Goal: Task Accomplishment & Management: Use online tool/utility

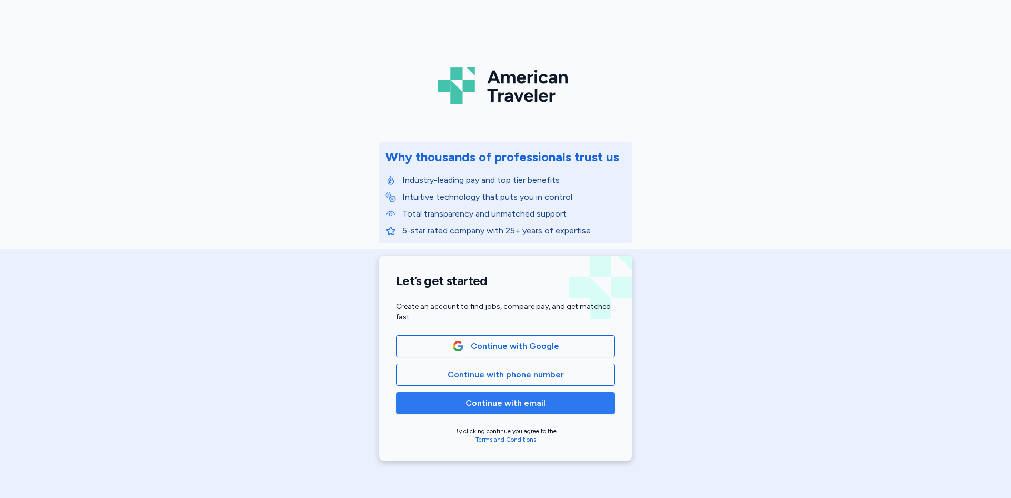
click at [542, 404] on span "Continue with email" at bounding box center [505, 403] width 201 height 13
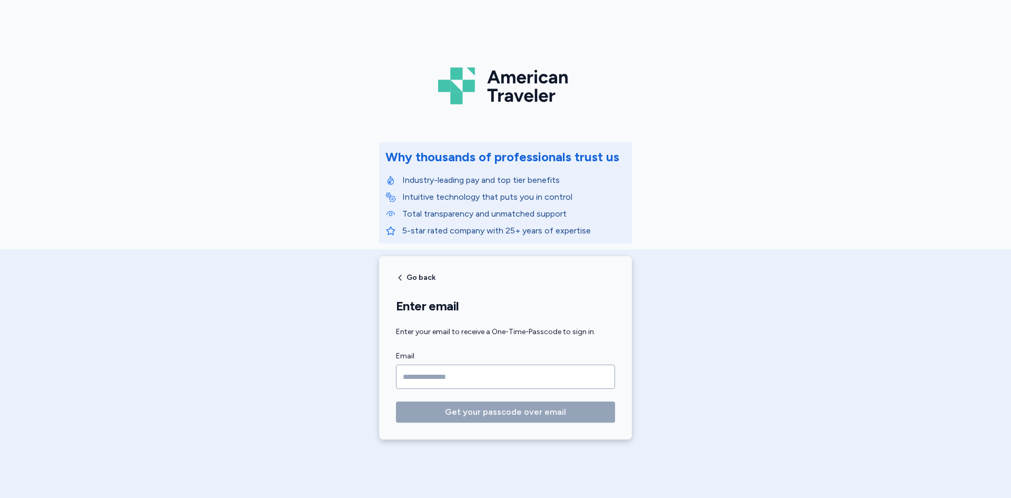
click at [488, 373] on input "Email" at bounding box center [505, 376] width 219 height 24
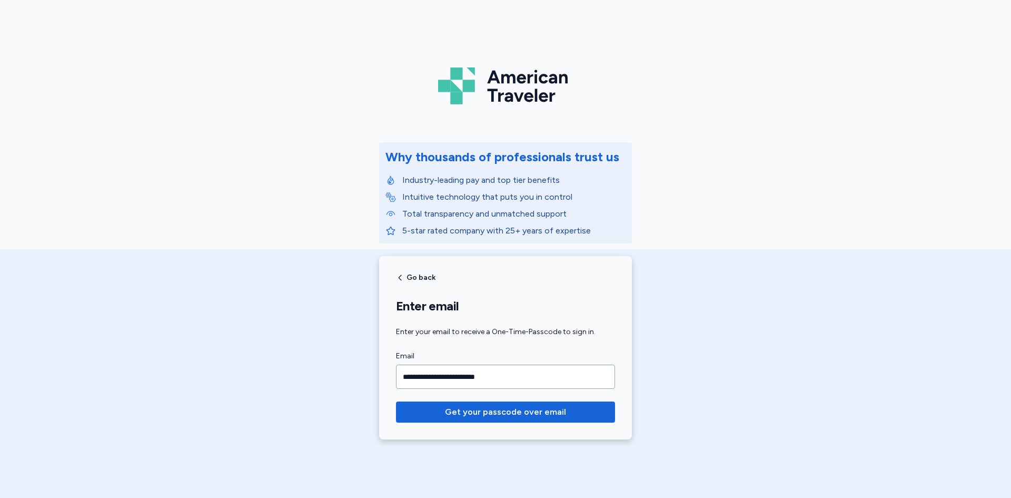
type input "**********"
click at [396, 401] on button "Get your passcode over email" at bounding box center [505, 411] width 219 height 21
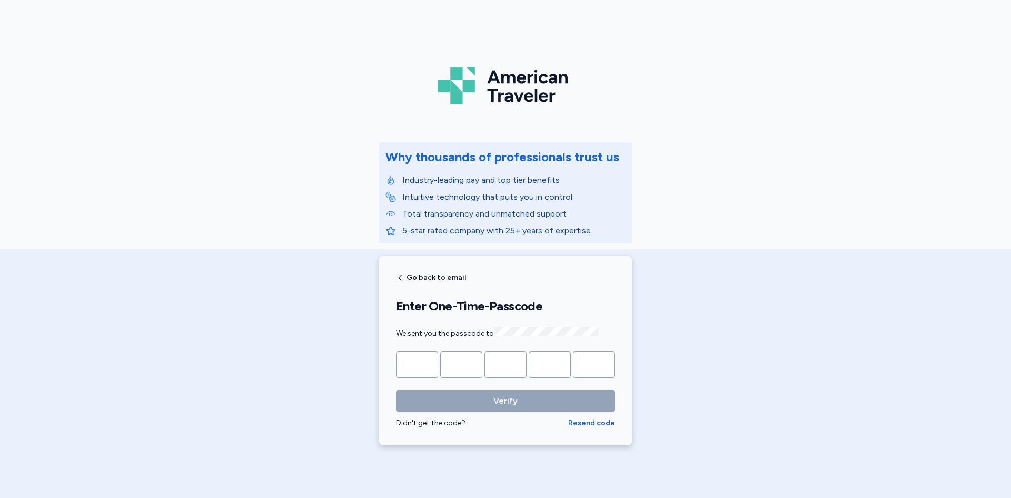
type input "*"
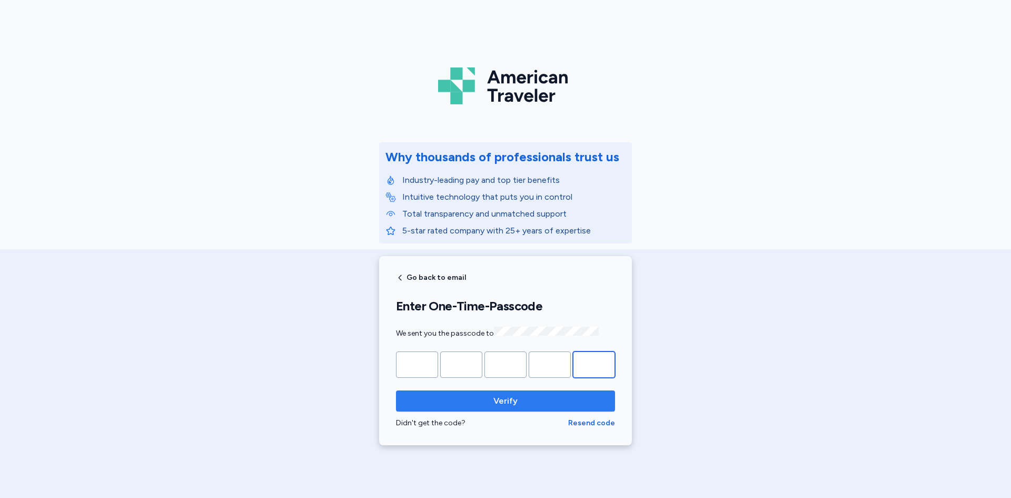
type input "*"
click at [508, 404] on span "Verify" at bounding box center [505, 400] width 24 height 13
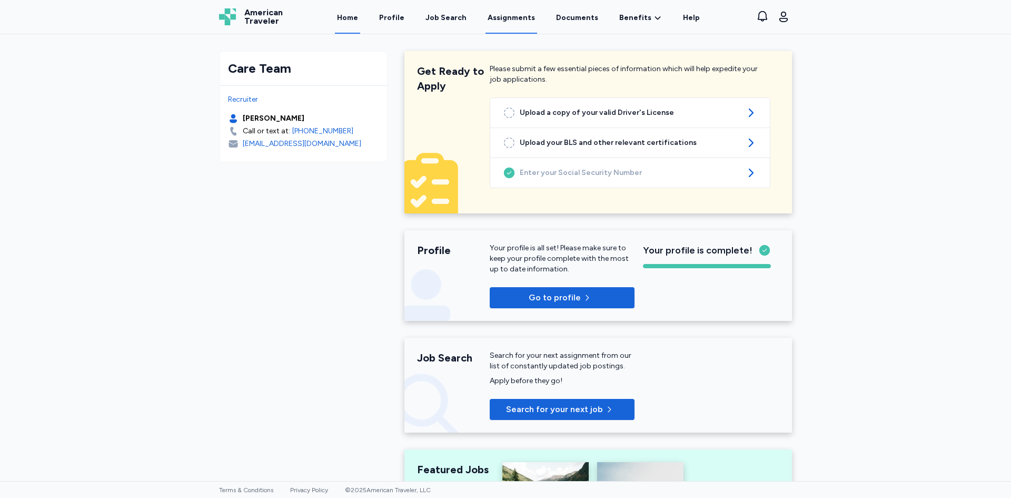
click at [499, 15] on link "Assignments" at bounding box center [512, 17] width 52 height 33
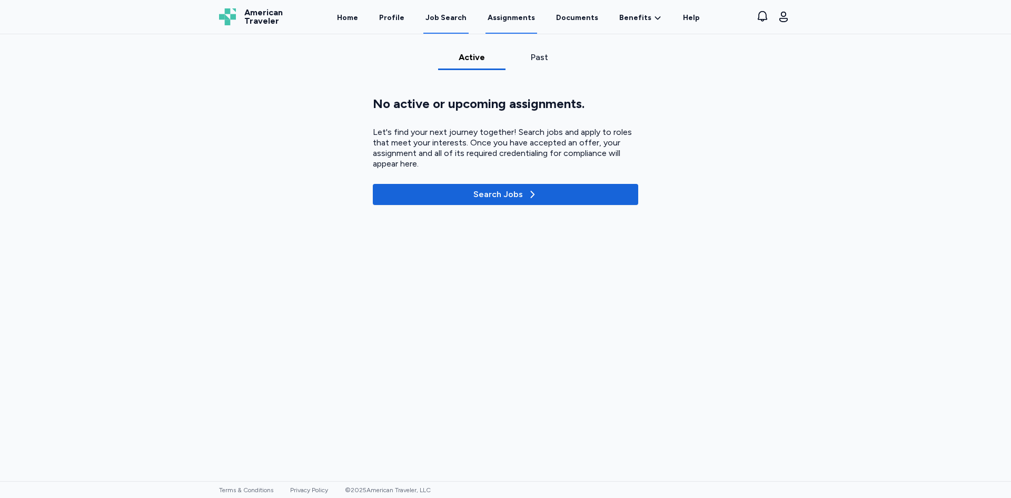
click at [453, 14] on div "Job Search" at bounding box center [445, 18] width 41 height 11
click at [532, 53] on div "Past" at bounding box center [539, 57] width 59 height 13
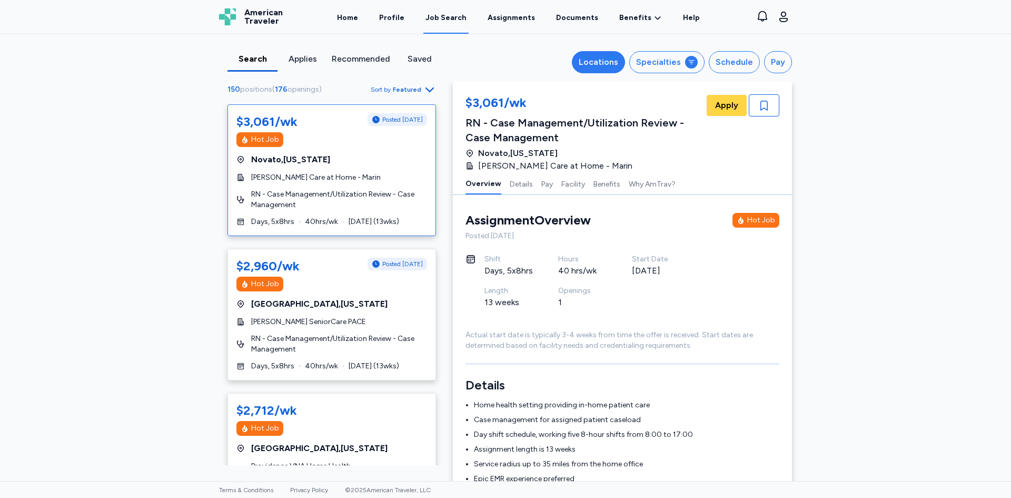
click at [611, 62] on div "Locations" at bounding box center [598, 62] width 39 height 13
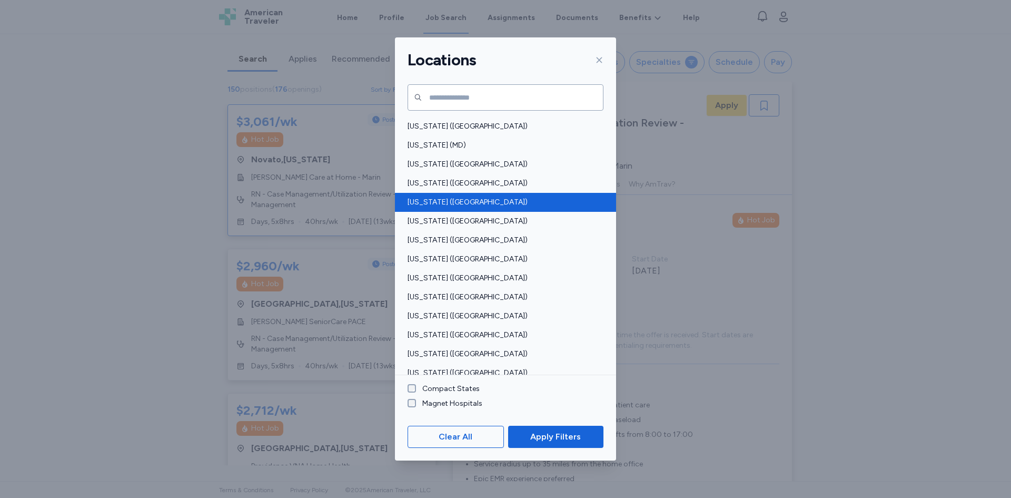
scroll to position [369, 0]
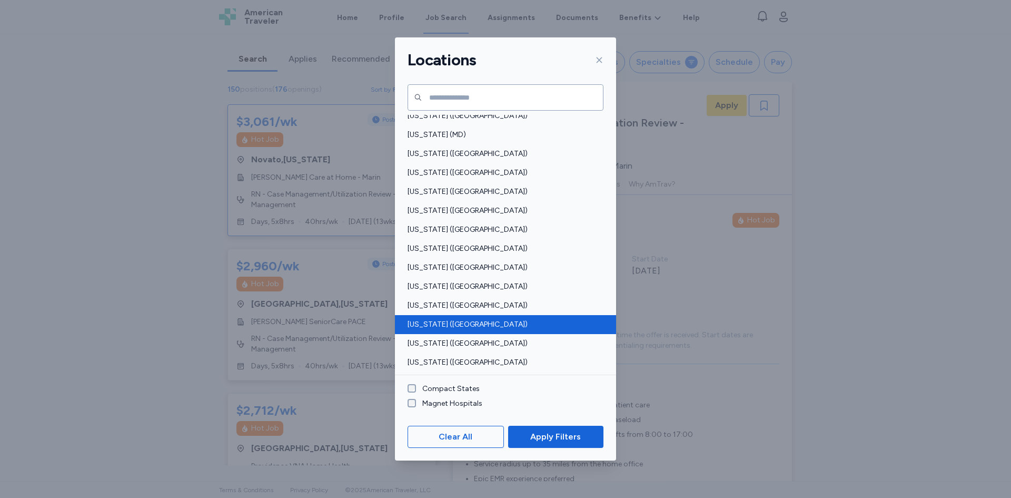
click at [507, 330] on span "[US_STATE] ([GEOGRAPHIC_DATA])" at bounding box center [503, 324] width 190 height 11
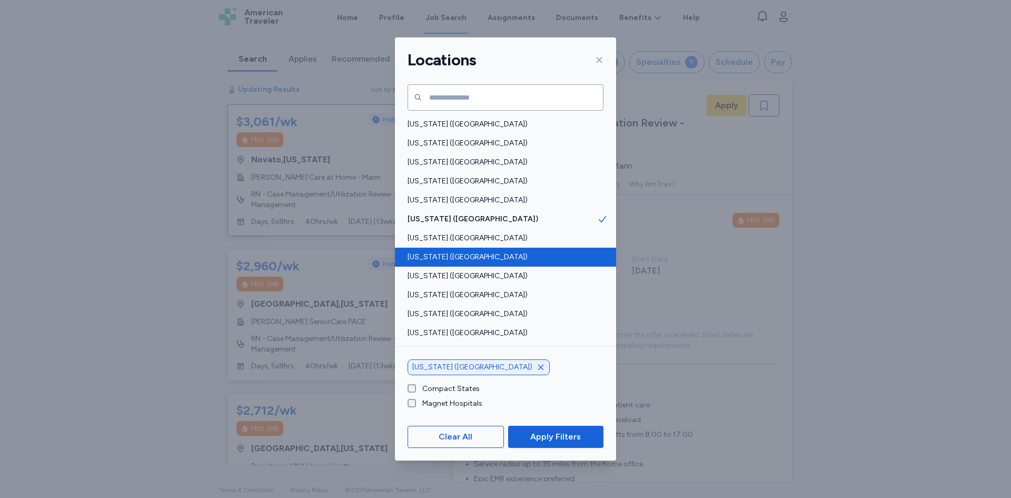
scroll to position [527, 0]
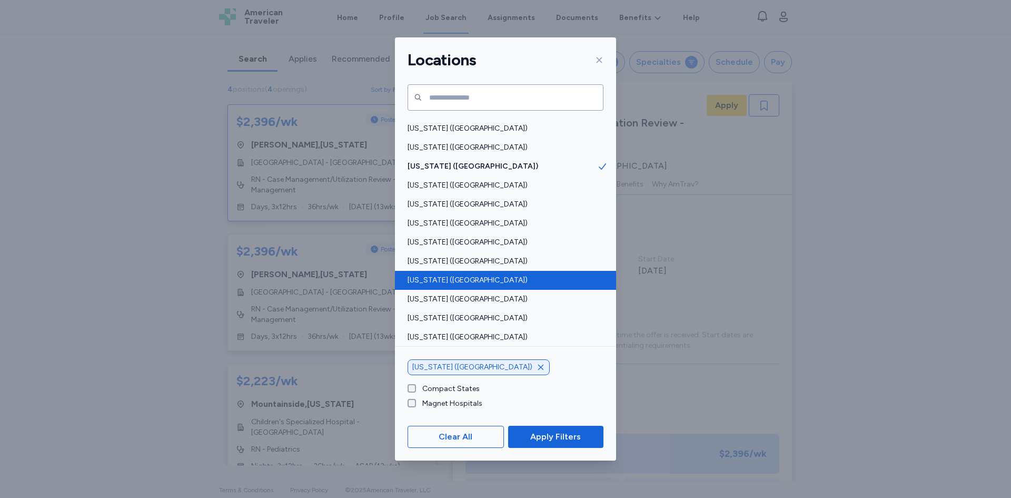
scroll to position [1, 0]
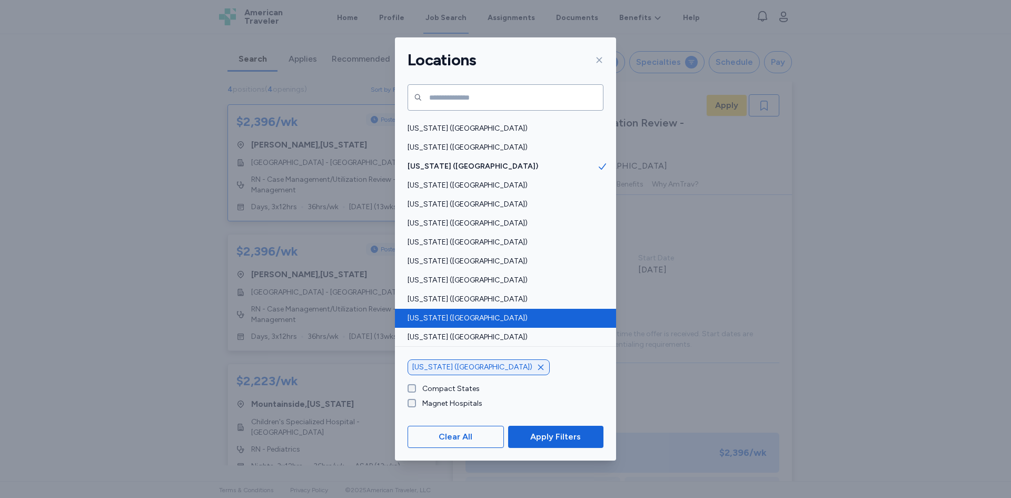
click at [506, 314] on span "[US_STATE] ([GEOGRAPHIC_DATA])" at bounding box center [503, 318] width 190 height 11
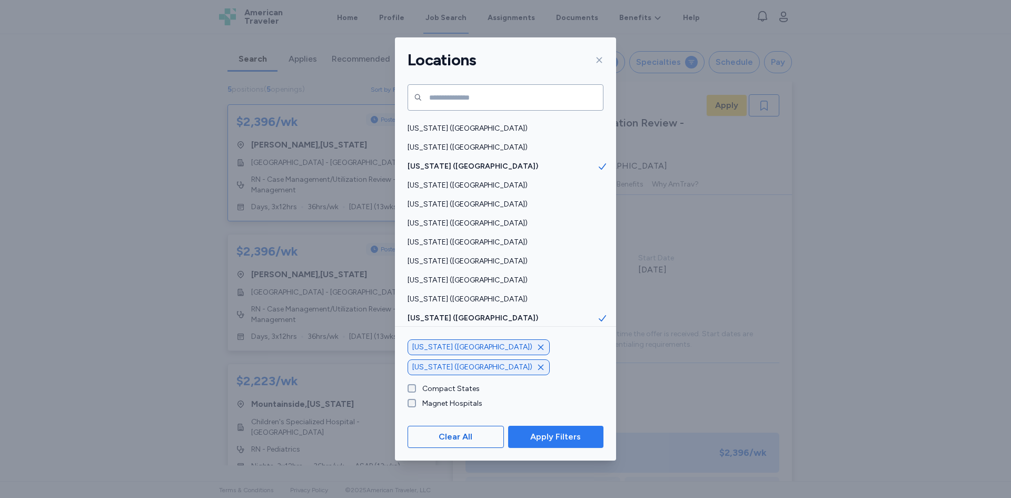
click at [558, 432] on span "Apply Filters" at bounding box center [555, 436] width 51 height 13
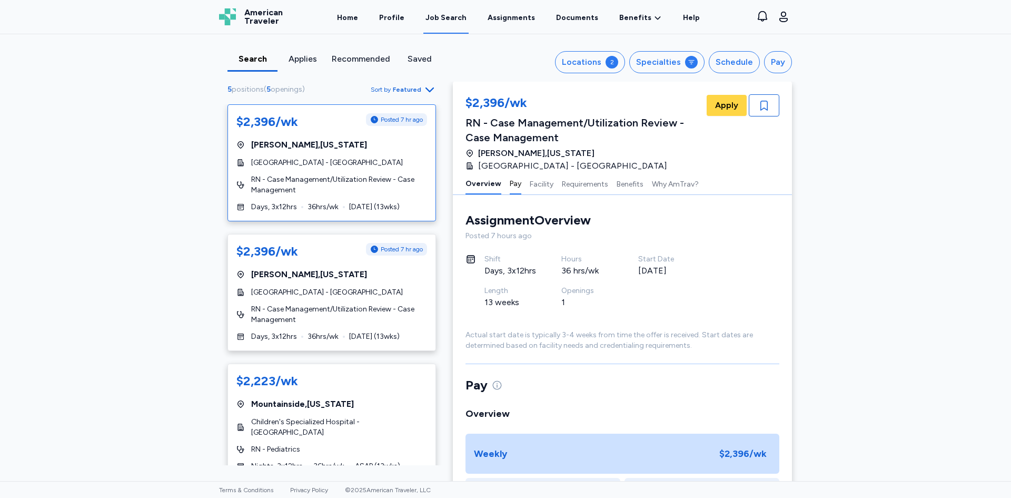
click at [510, 183] on button "Pay" at bounding box center [516, 183] width 12 height 22
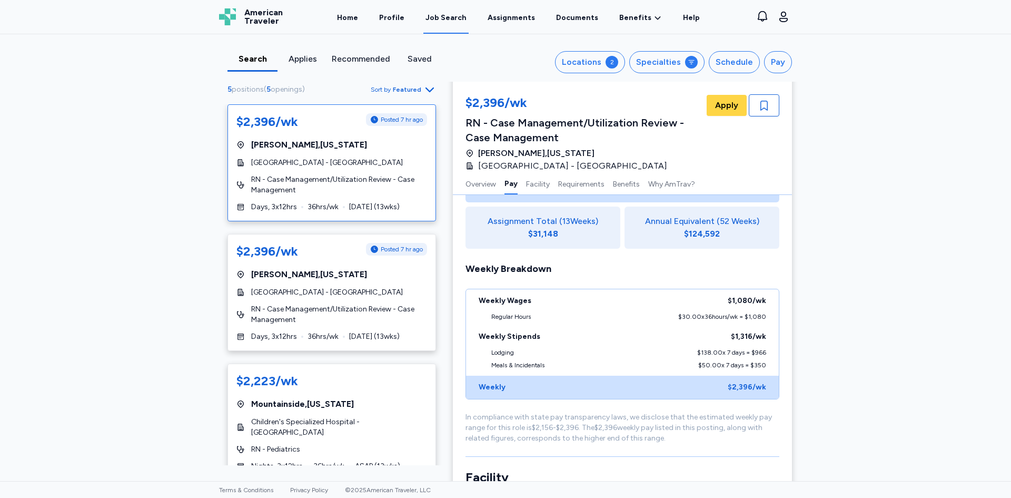
scroll to position [166, 0]
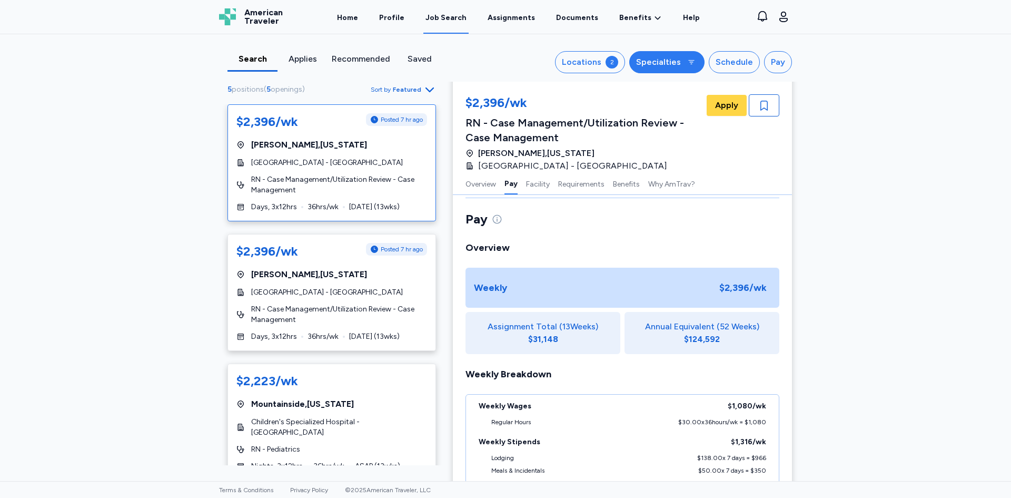
click at [641, 70] on button "Specialties" at bounding box center [666, 62] width 75 height 22
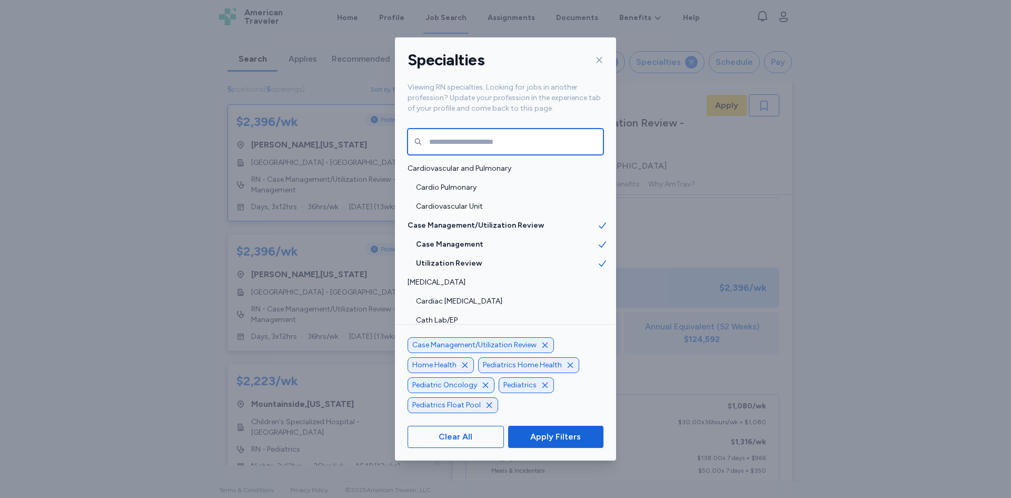
click at [503, 135] on input "text" at bounding box center [506, 141] width 196 height 26
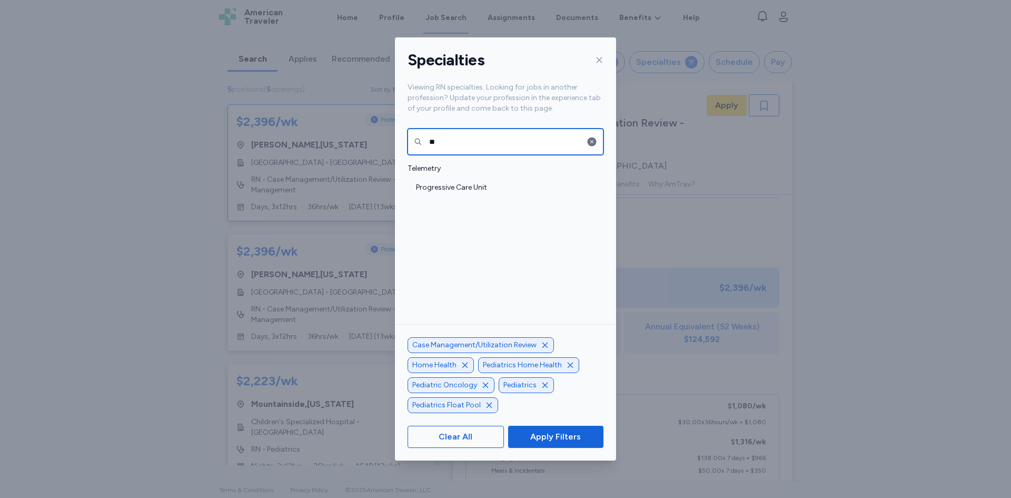
type input "*"
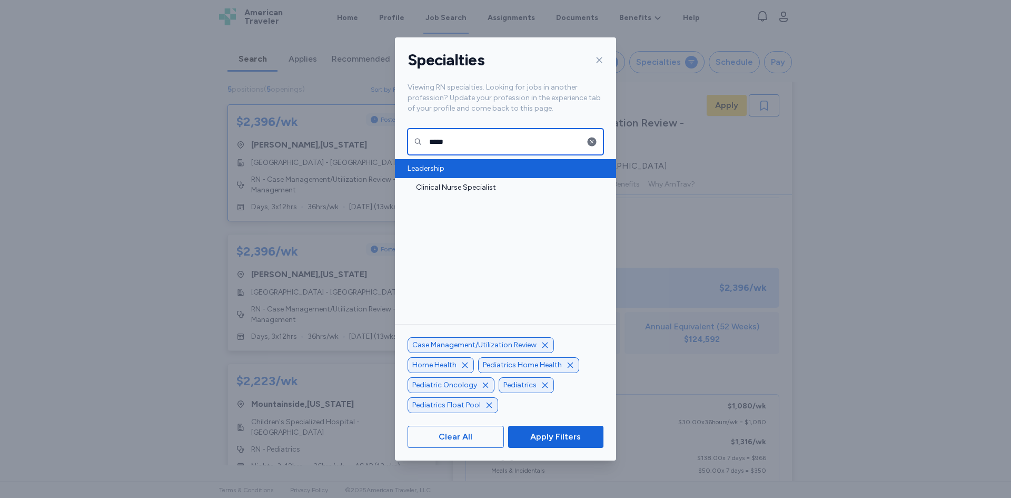
type input "*****"
click at [516, 176] on div "Leadership" at bounding box center [505, 168] width 221 height 19
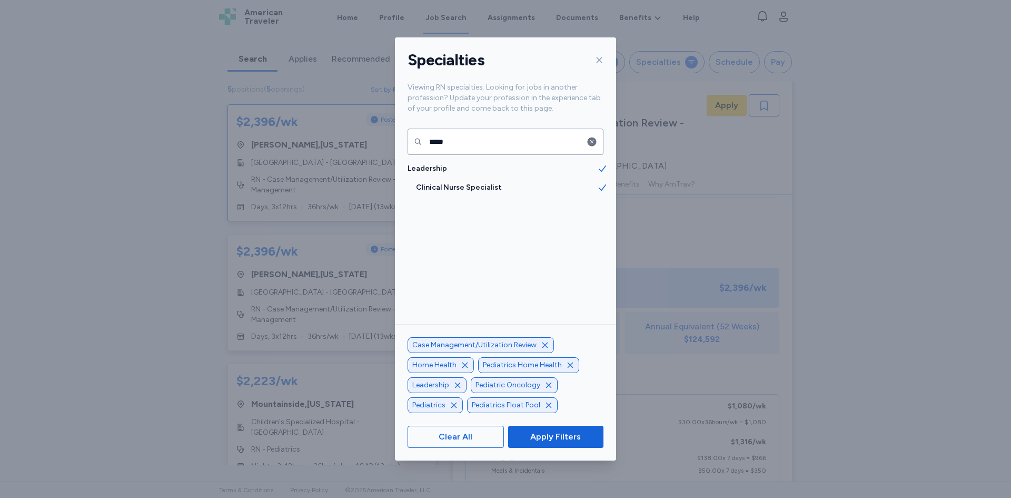
click at [138, 317] on div "Specialties Viewing RN specialties. Looking for jobs in another profession? Upd…" at bounding box center [505, 249] width 1011 height 498
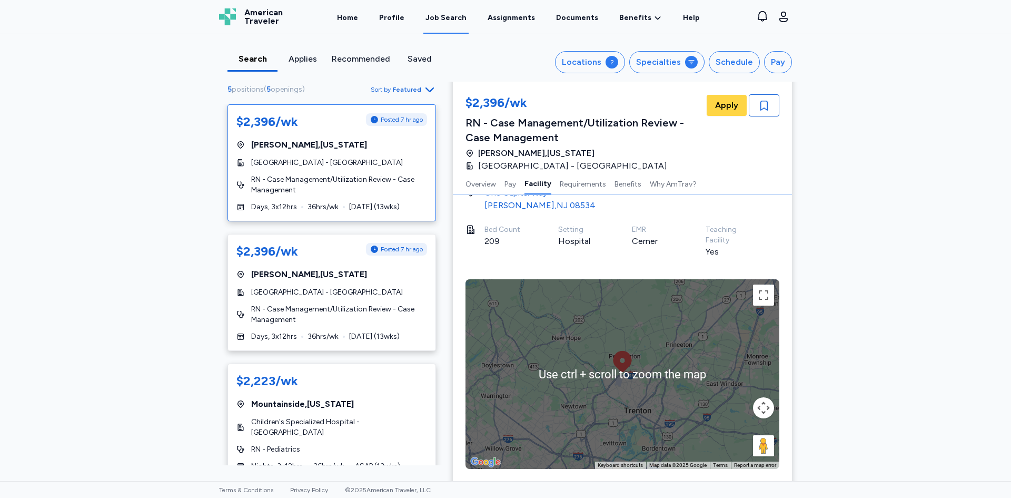
scroll to position [640, 0]
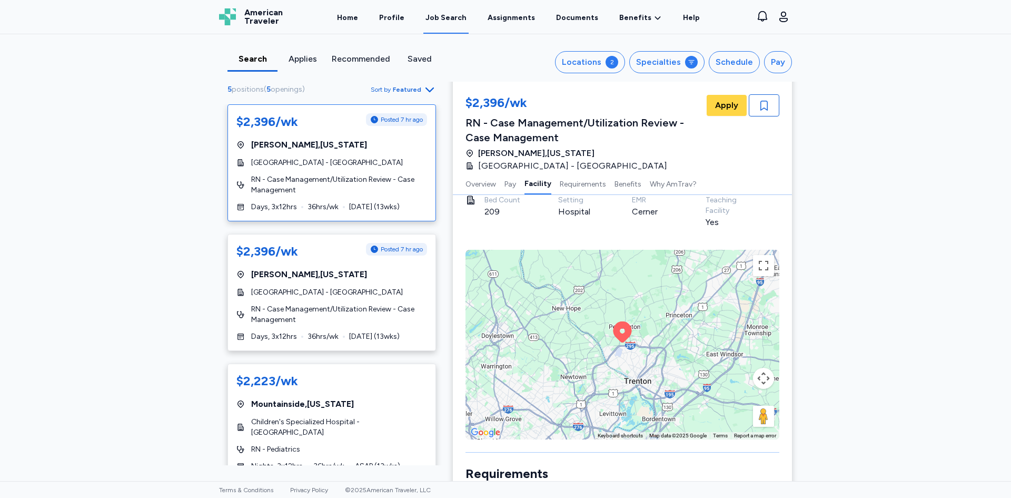
click at [667, 363] on div "To activate drag with keyboard, press Alt + Enter. Once in keyboard drag state,…" at bounding box center [623, 345] width 314 height 190
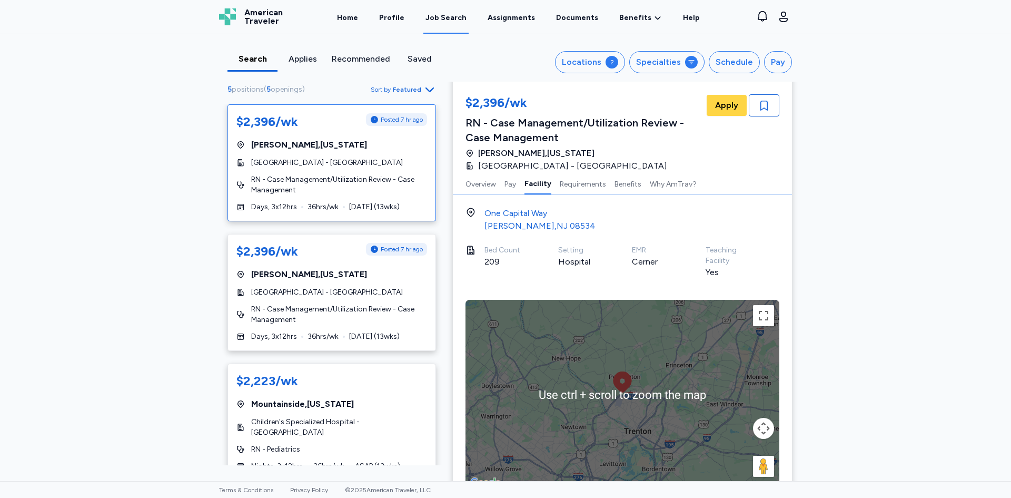
scroll to position [587, 0]
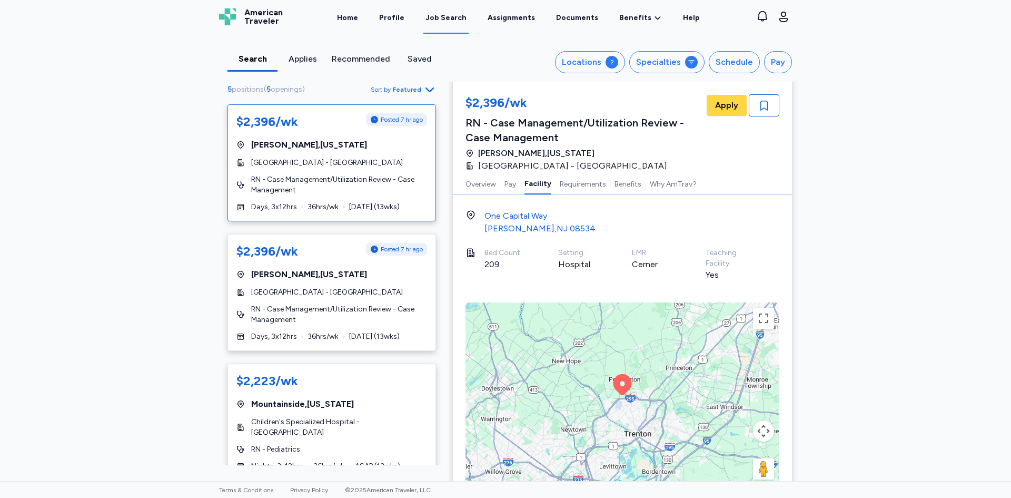
click at [687, 399] on div "To activate drag with keyboard, press Alt + Enter. Once in keyboard drag state,…" at bounding box center [623, 397] width 314 height 190
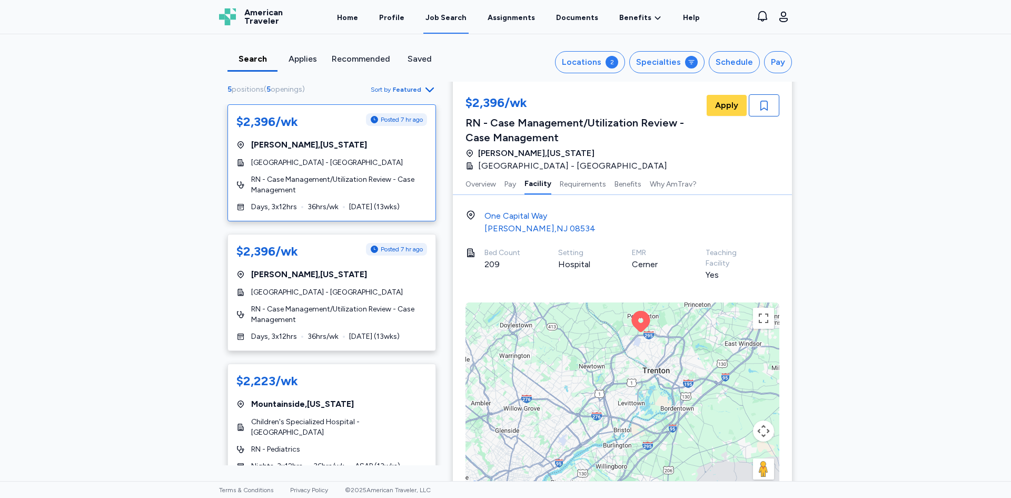
drag, startPoint x: 613, startPoint y: 425, endPoint x: 634, endPoint y: 364, distance: 63.9
click at [634, 364] on div "To activate drag with keyboard, press Alt + Enter. Once in keyboard drag state,…" at bounding box center [623, 397] width 314 height 190
click at [575, 179] on button "Requirements" at bounding box center [583, 183] width 46 height 22
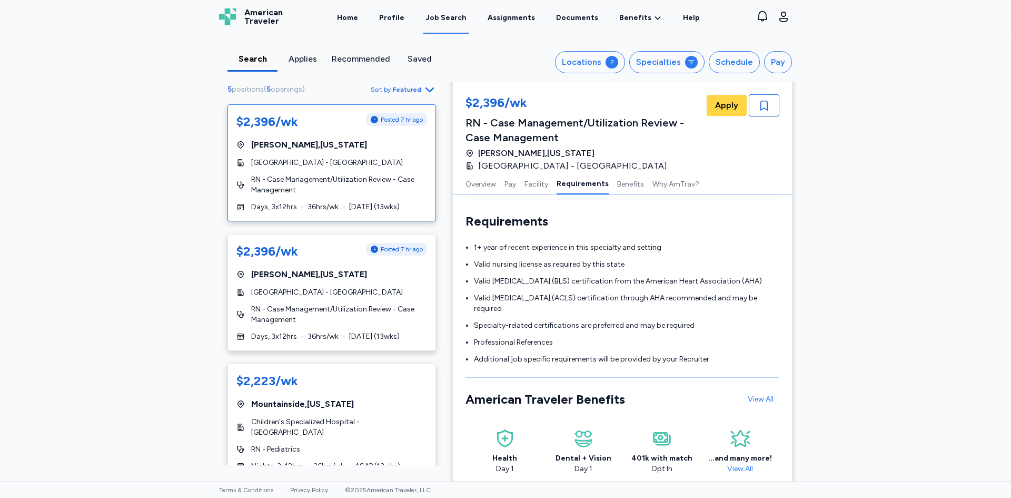
scroll to position [894, 0]
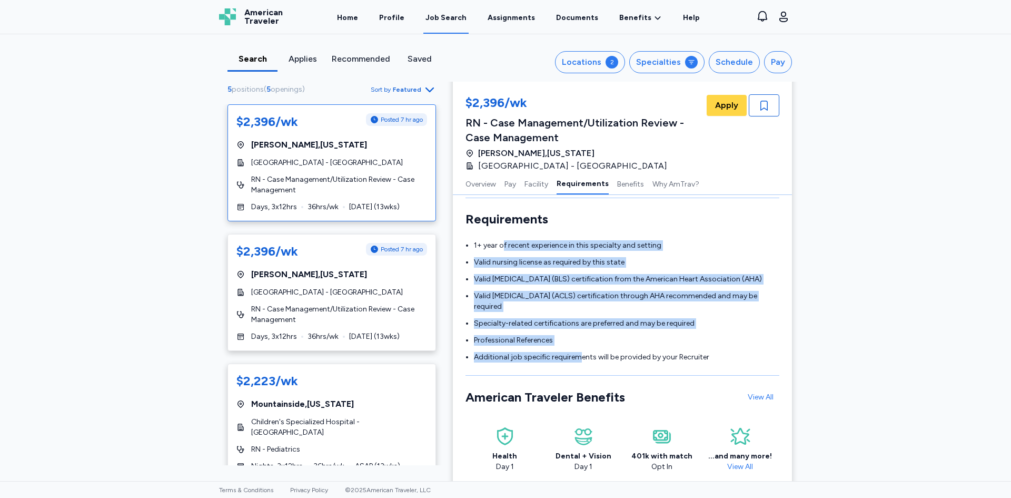
drag, startPoint x: 498, startPoint y: 245, endPoint x: 573, endPoint y: 357, distance: 133.9
click at [573, 357] on ul "1+ year of recent experience in this specialty and setting Valid nursing licens…" at bounding box center [623, 301] width 314 height 122
click at [566, 355] on span "Additional job specific requirements will be provided by your Recruiter" at bounding box center [591, 356] width 235 height 9
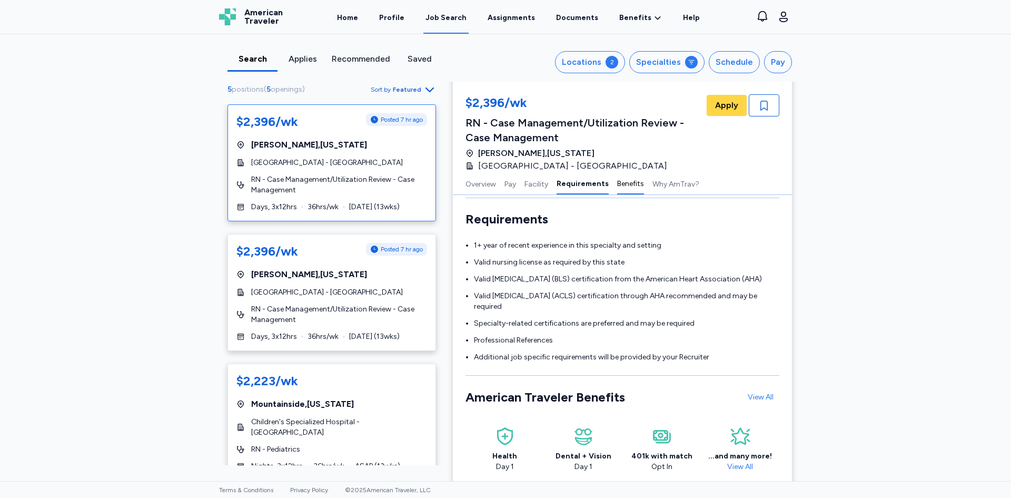
click at [617, 185] on button "Benefits" at bounding box center [630, 183] width 27 height 22
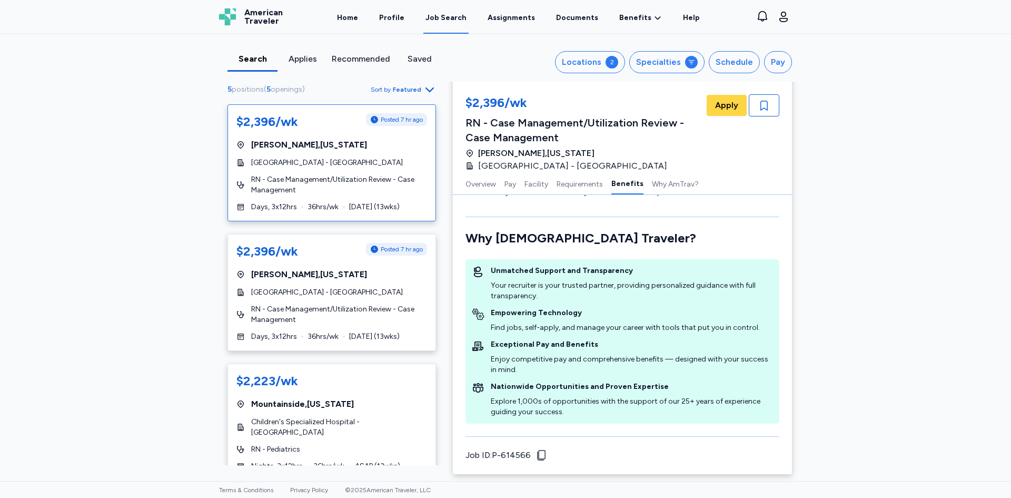
scroll to position [1170, 0]
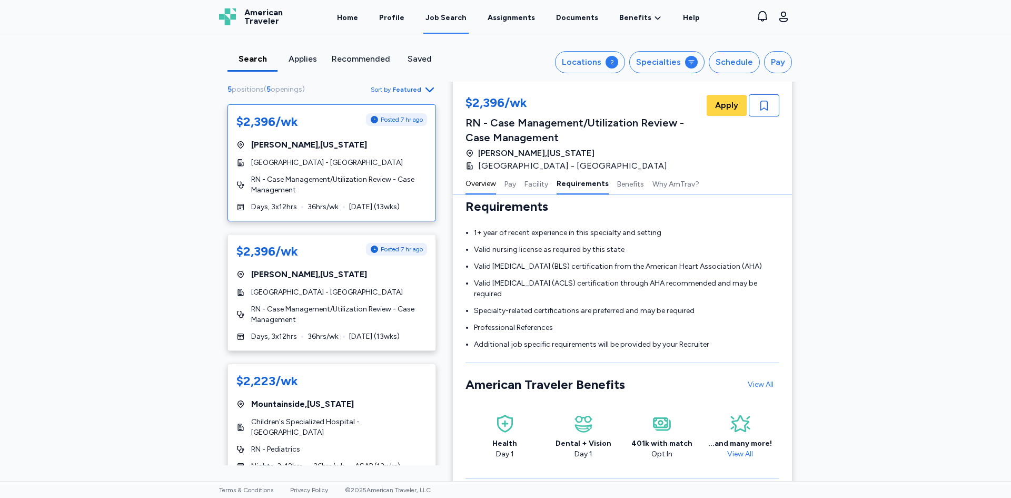
click at [484, 183] on button "Overview" at bounding box center [481, 183] width 31 height 22
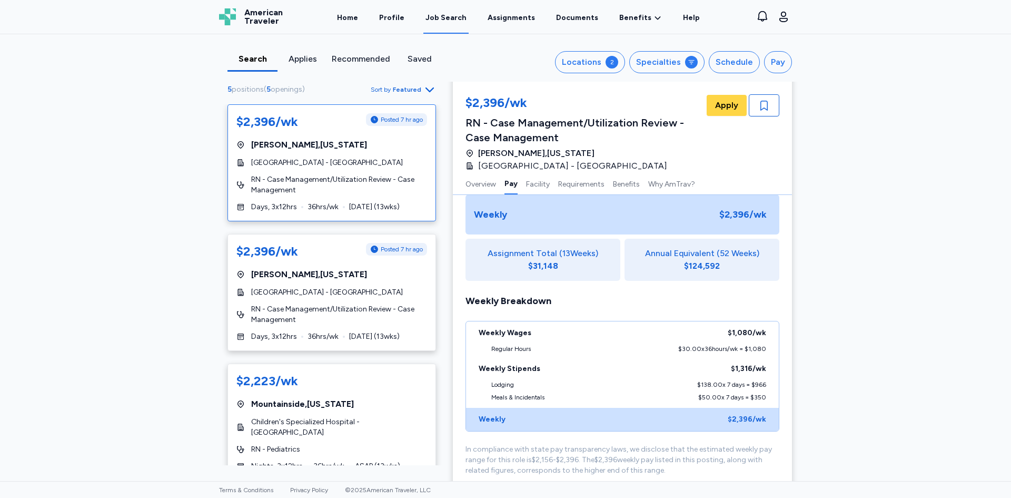
scroll to position [317, 0]
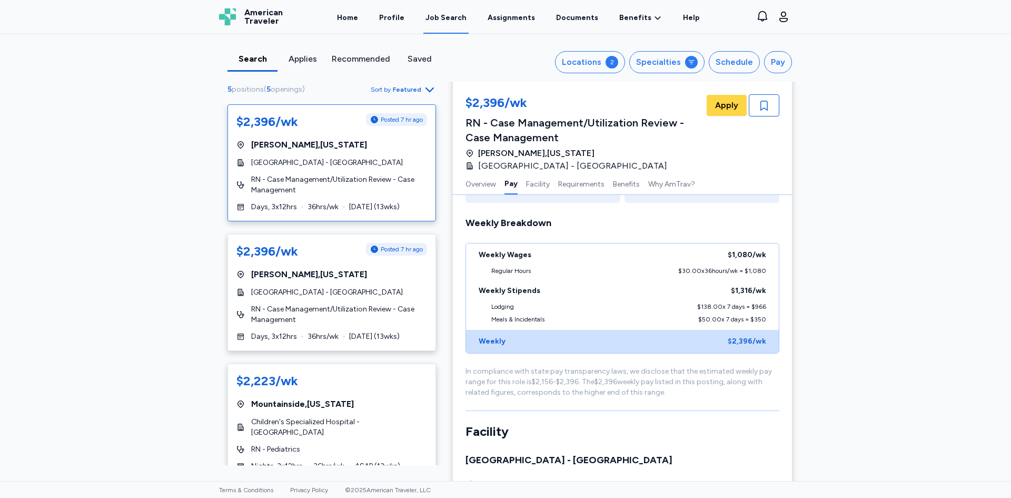
click at [799, 331] on div "Search Applies Recommended Saved Locations 2 Specialties Schedule Pay 5 positio…" at bounding box center [505, 257] width 1011 height 447
